Goal: Transaction & Acquisition: Book appointment/travel/reservation

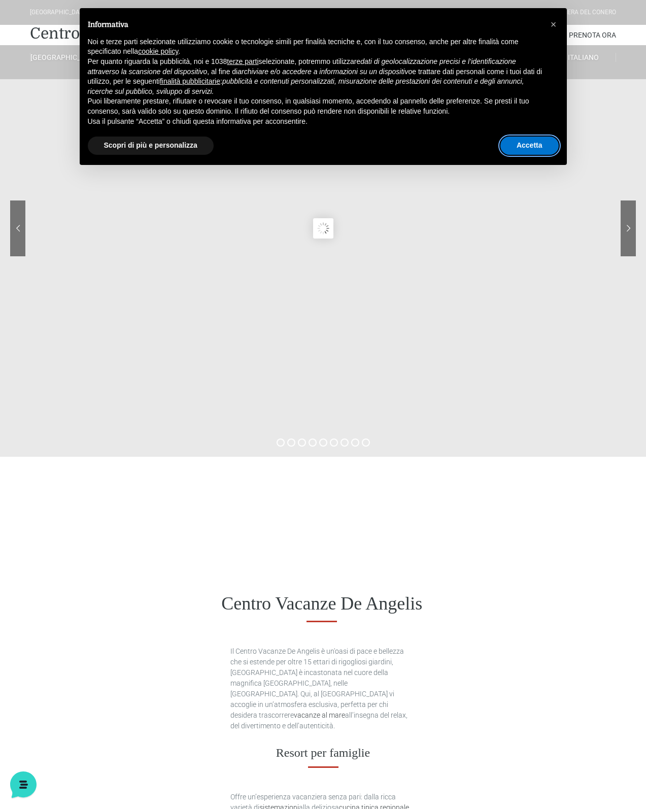
click at [523, 155] on button "Accetta" at bounding box center [529, 146] width 58 height 18
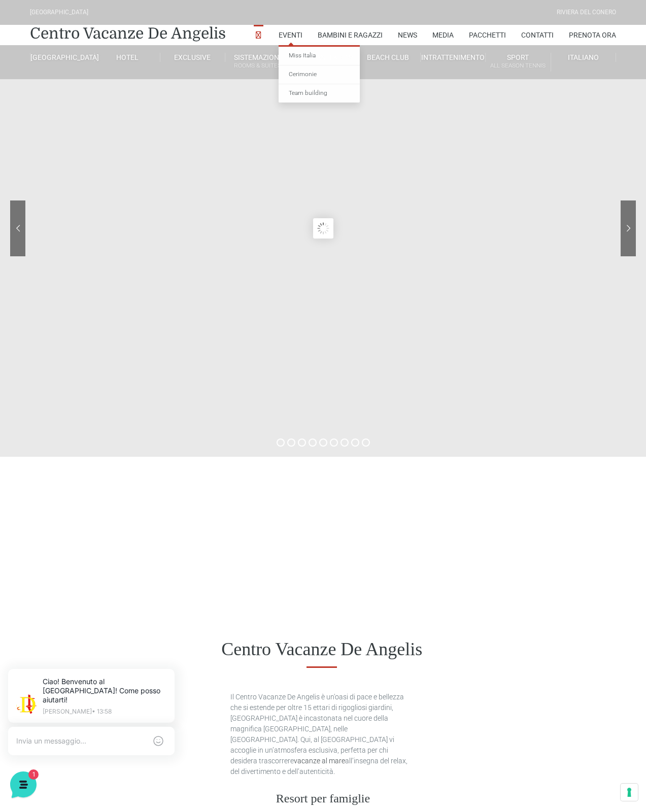
click at [148, 79] on div "[GEOGRAPHIC_DATA] [GEOGRAPHIC_DATA] Centro Vacanze [GEOGRAPHIC_DATA] Eventi Mis…" at bounding box center [323, 39] width 646 height 79
click at [245, 246] on link "Villino trilocale in legno" at bounding box center [294, 237] width 102 height 18
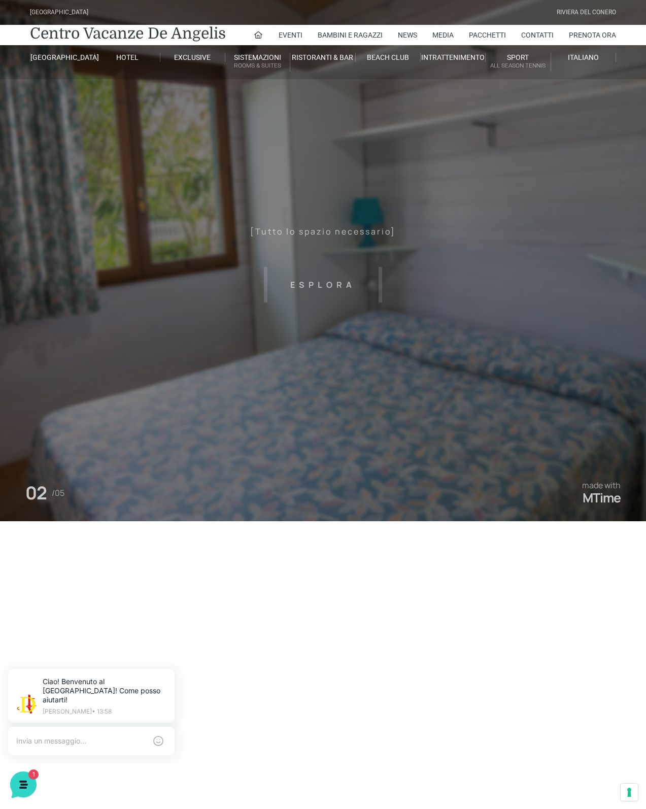
click at [309, 278] on header "[GEOGRAPHIC_DATA] [GEOGRAPHIC_DATA] Centro Vacanze [GEOGRAPHIC_DATA] Eventi Mis…" at bounding box center [323, 228] width 646 height 457
click at [327, 276] on header "[GEOGRAPHIC_DATA] [GEOGRAPHIC_DATA] Centro Vacanze [GEOGRAPHIC_DATA] Eventi Mis…" at bounding box center [323, 228] width 646 height 457
click at [359, 226] on header "[GEOGRAPHIC_DATA] [GEOGRAPHIC_DATA] Centro Vacanze [GEOGRAPHIC_DATA] Eventi Mis…" at bounding box center [323, 228] width 646 height 457
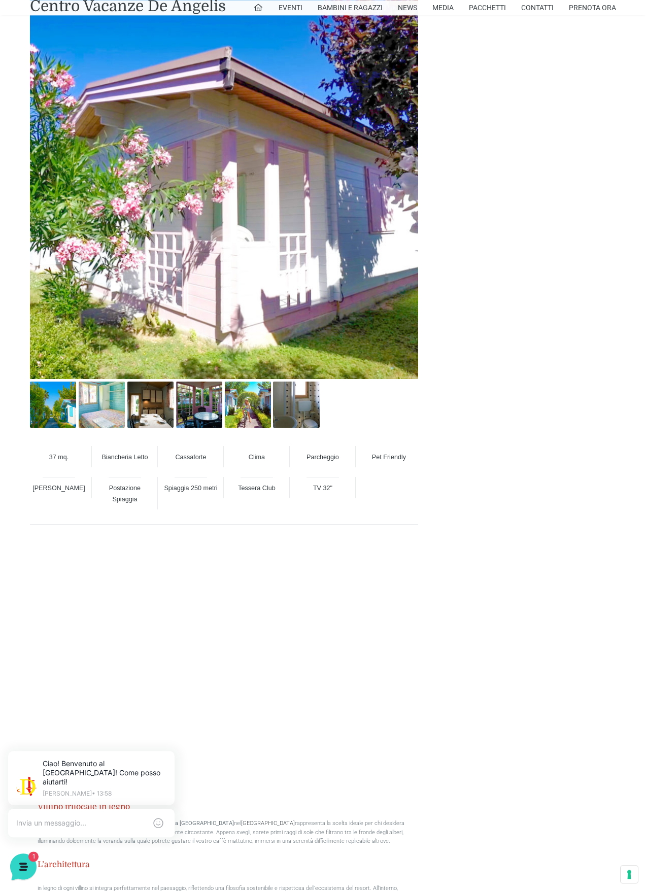
scroll to position [580, 0]
click at [100, 410] on img at bounding box center [102, 405] width 46 height 46
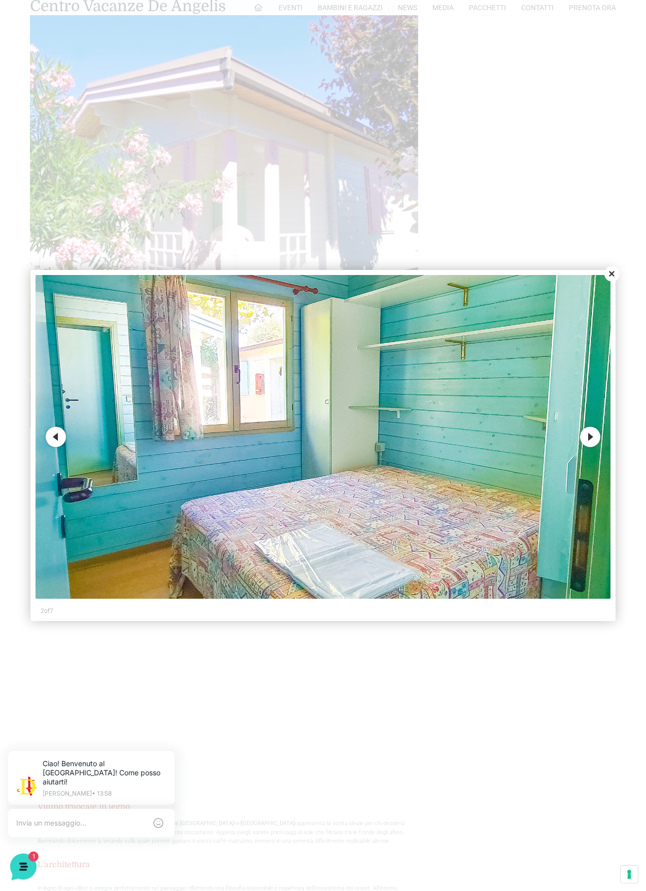
click at [586, 444] on button "Next" at bounding box center [590, 437] width 20 height 20
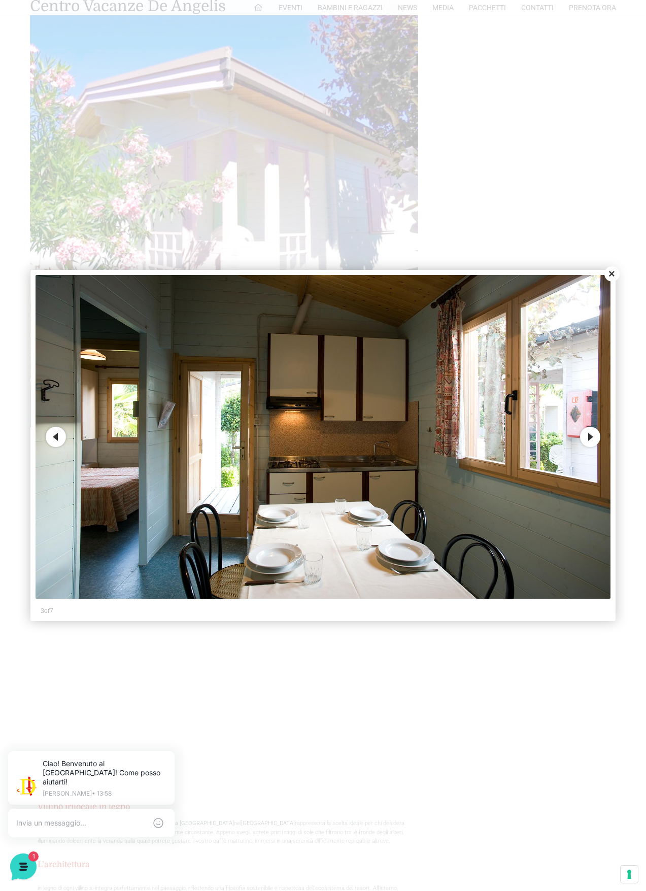
click at [585, 446] on button "Next" at bounding box center [590, 437] width 20 height 20
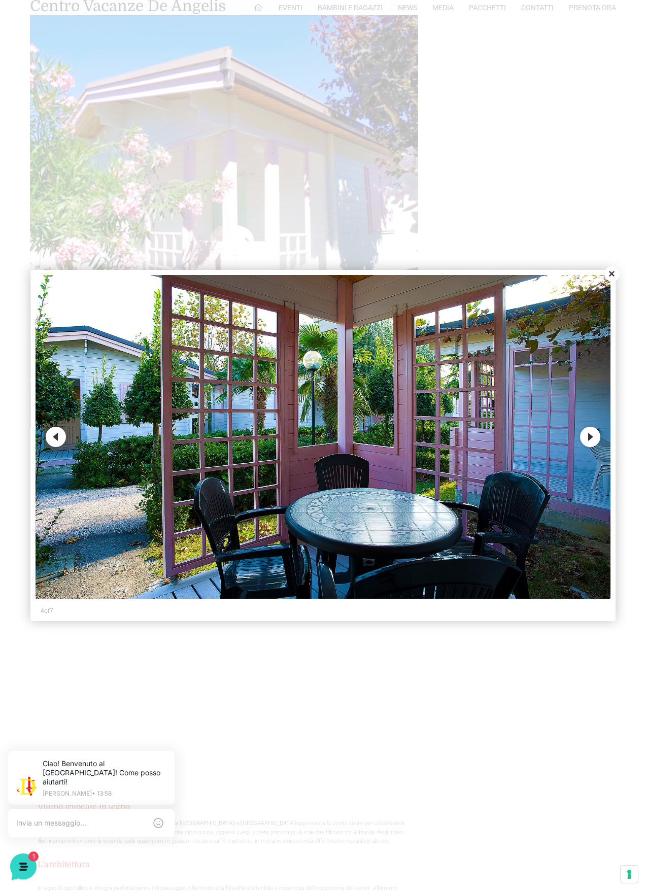
click at [590, 441] on button "Next" at bounding box center [590, 437] width 20 height 20
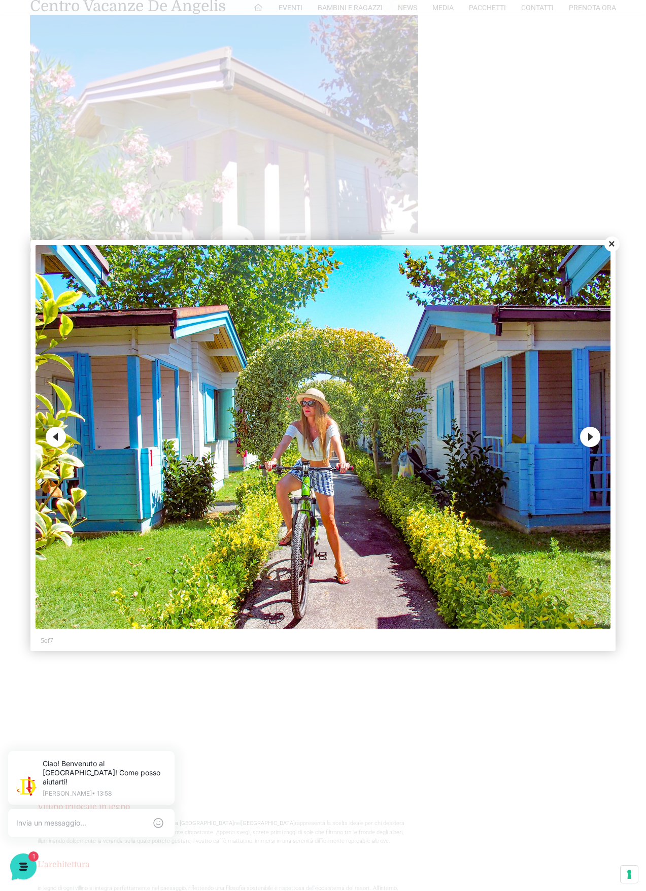
click at [582, 446] on button "Next" at bounding box center [590, 437] width 20 height 20
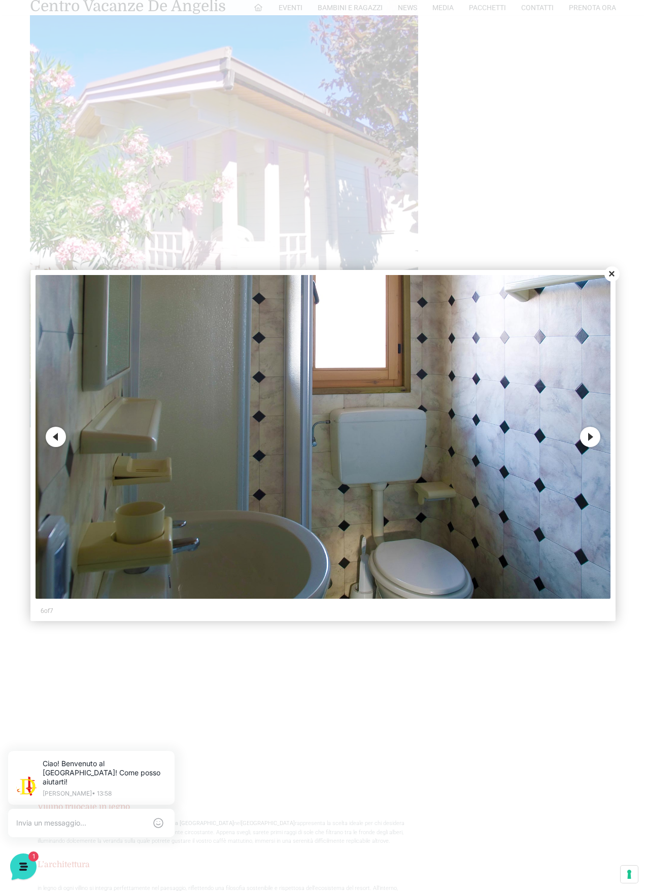
click at [583, 443] on button "Next" at bounding box center [590, 437] width 20 height 20
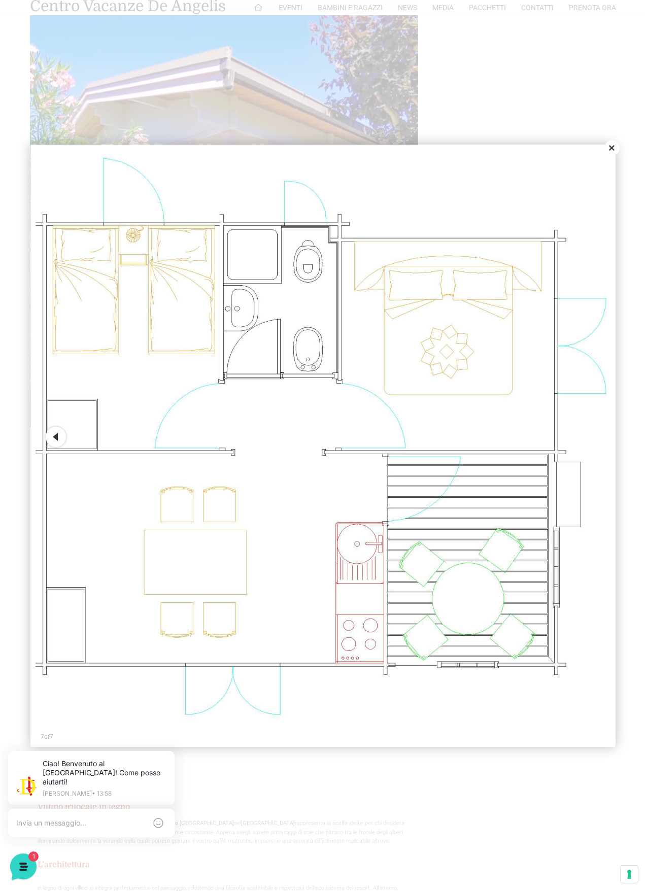
click at [613, 155] on button "Close" at bounding box center [611, 148] width 15 height 15
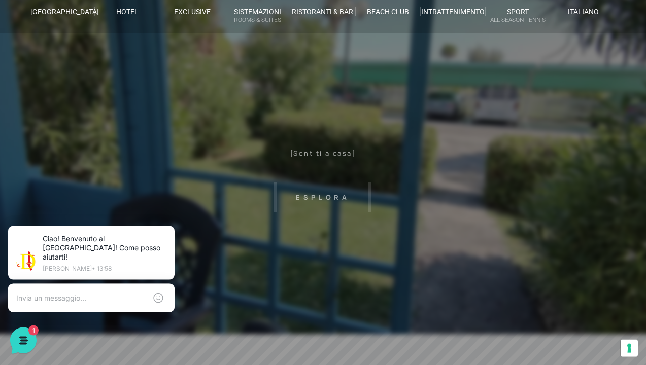
scroll to position [0, 0]
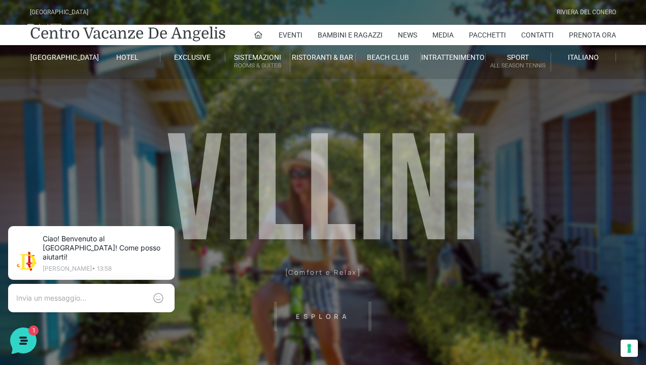
click at [262, 215] on link "Appartamento Bilocale Garden H" at bounding box center [294, 206] width 102 height 18
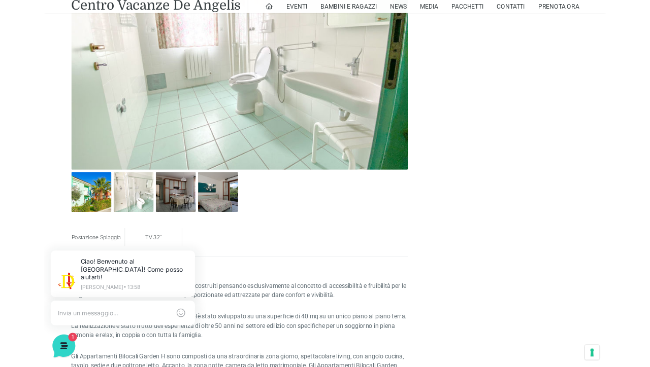
scroll to position [567, 0]
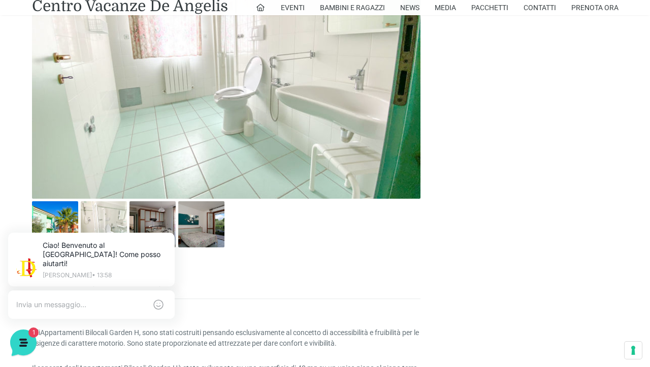
click at [53, 219] on img at bounding box center [55, 224] width 46 height 46
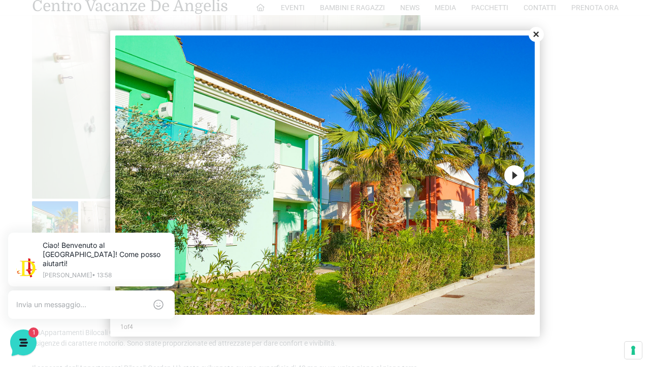
click at [511, 182] on button "Next" at bounding box center [514, 175] width 20 height 20
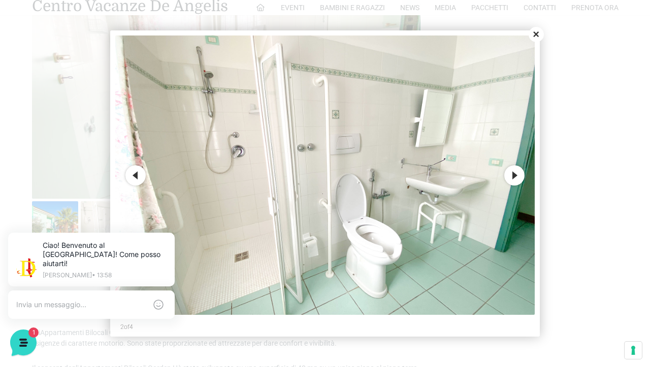
click at [515, 180] on button "Next" at bounding box center [514, 175] width 20 height 20
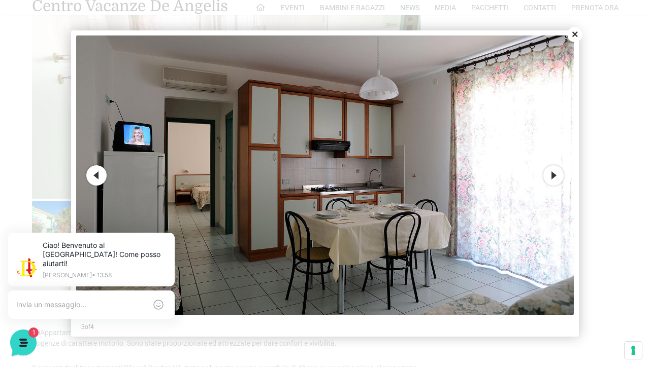
click at [548, 177] on button "Next" at bounding box center [553, 175] width 20 height 20
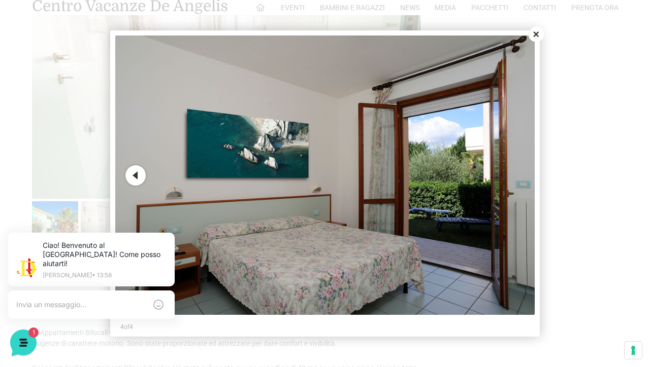
click at [136, 183] on button "Previous" at bounding box center [135, 175] width 20 height 20
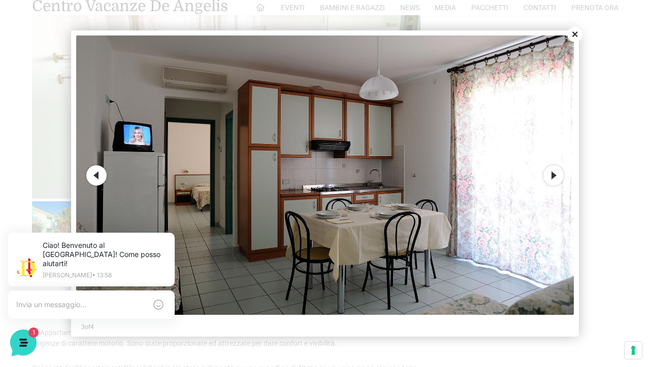
click at [91, 179] on button "Previous" at bounding box center [96, 175] width 20 height 20
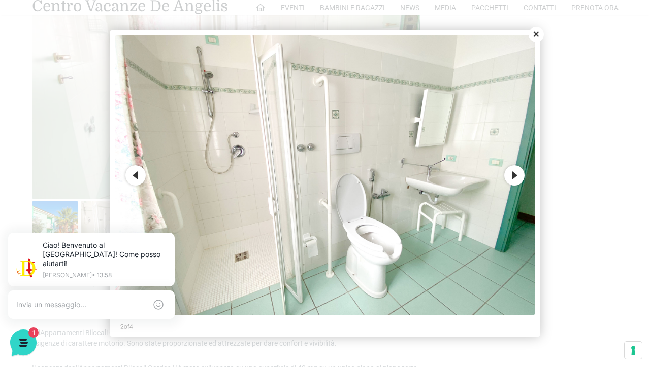
click at [541, 40] on button "Close" at bounding box center [535, 34] width 15 height 15
